Goal: Task Accomplishment & Management: Use online tool/utility

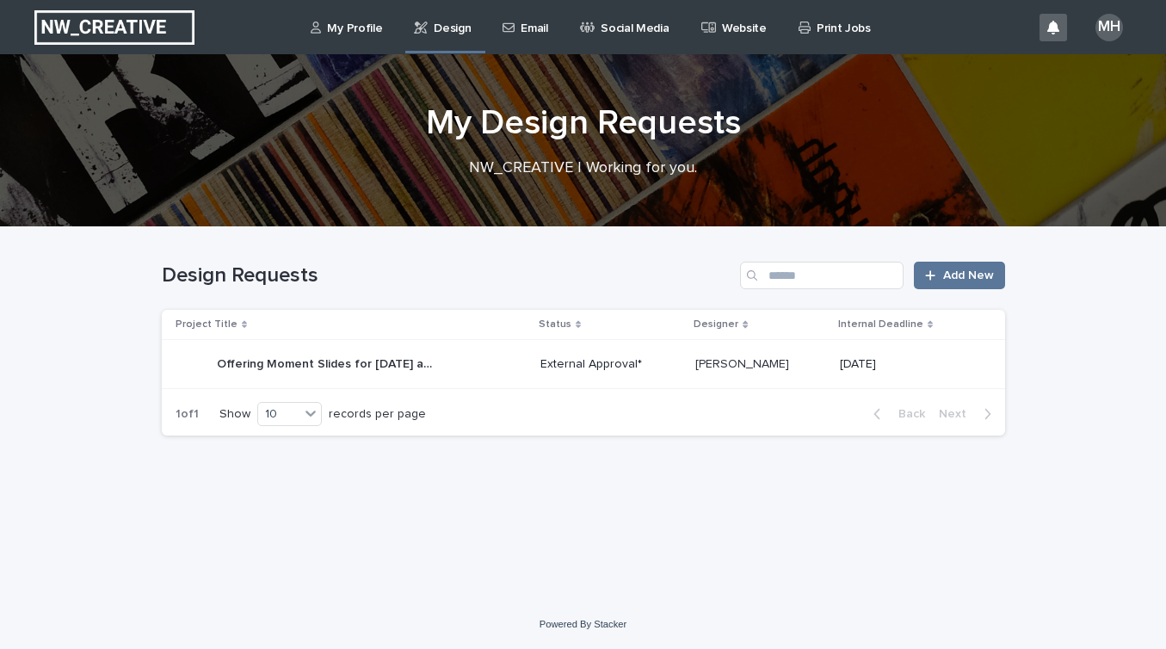
click at [587, 360] on p "External Approval*" at bounding box center [610, 364] width 141 height 15
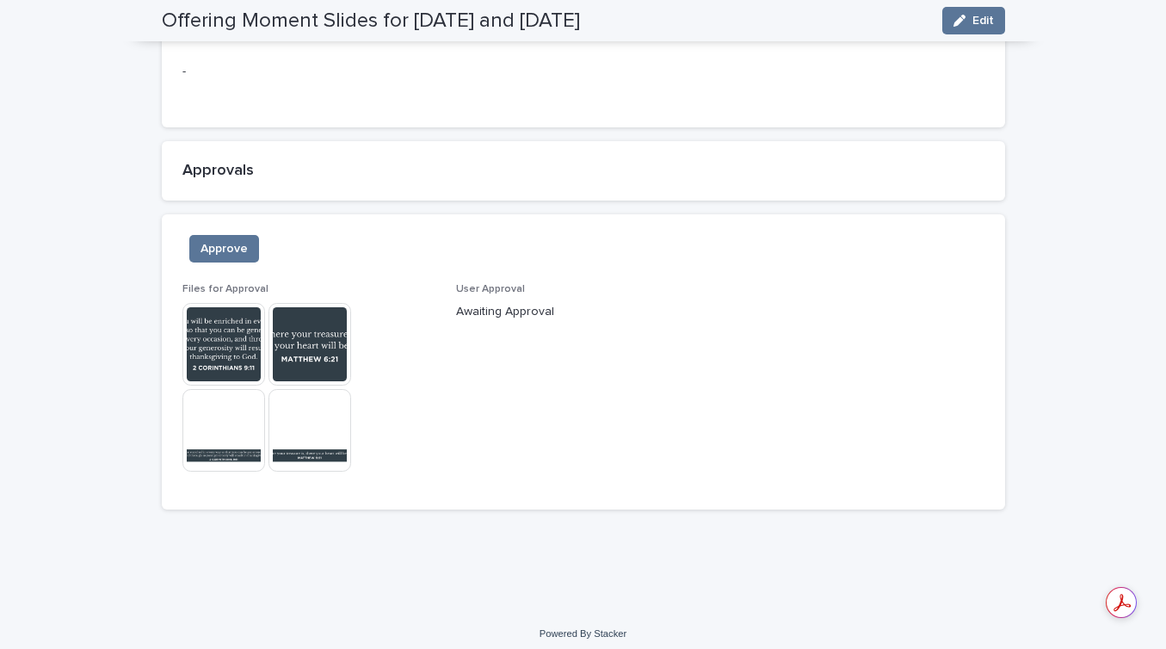
scroll to position [1209, 0]
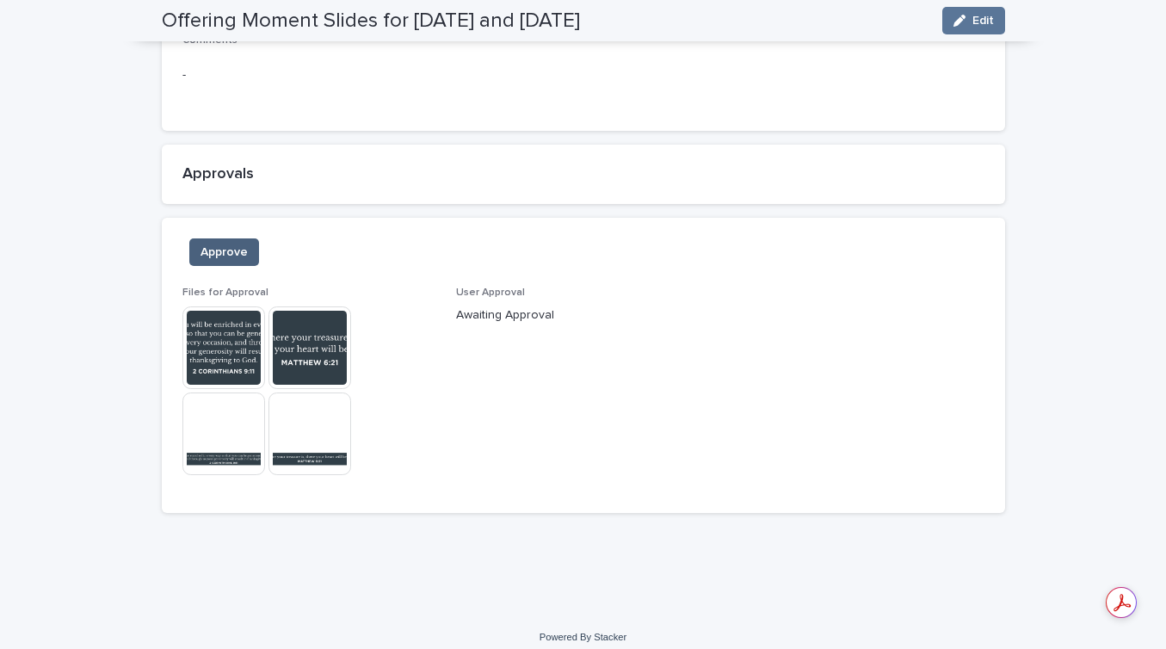
click at [235, 258] on span "Approve" at bounding box center [223, 251] width 47 height 17
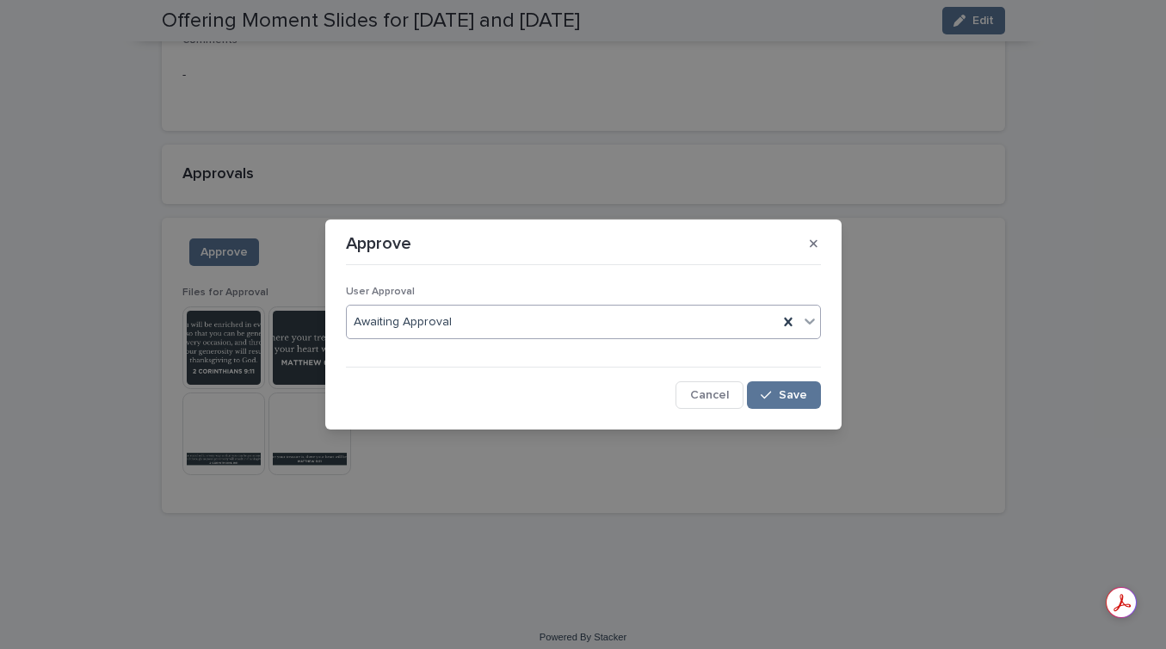
click at [446, 332] on div "Awaiting Approval" at bounding box center [562, 322] width 431 height 28
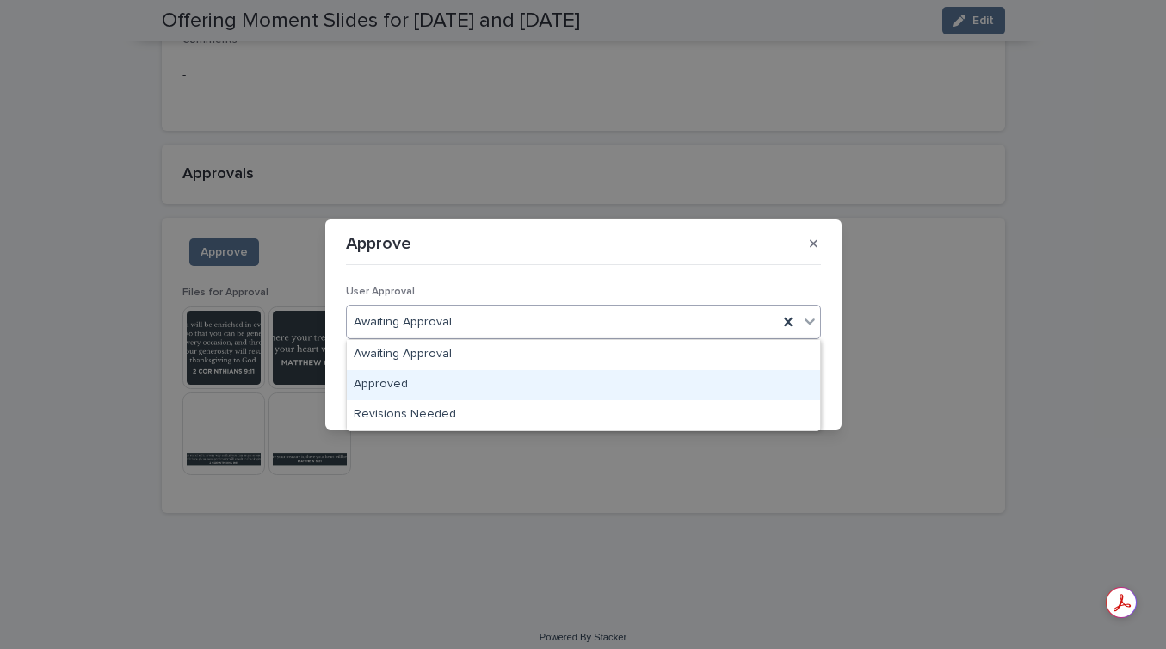
click at [445, 375] on div "Approved" at bounding box center [583, 385] width 473 height 30
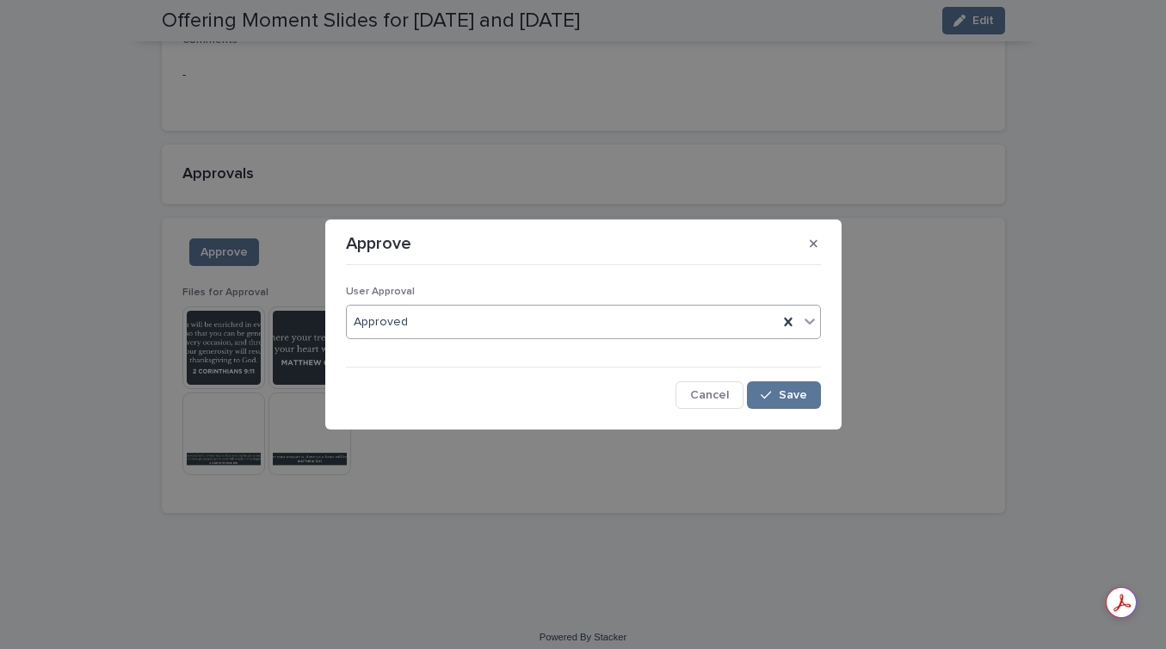
click at [821, 403] on div "User Approval option Approved, selected. 0 results available. Select is focused…" at bounding box center [582, 340] width 483 height 145
click at [802, 399] on span "Save" at bounding box center [792, 395] width 28 height 12
